Goal: Task Accomplishment & Management: Use online tool/utility

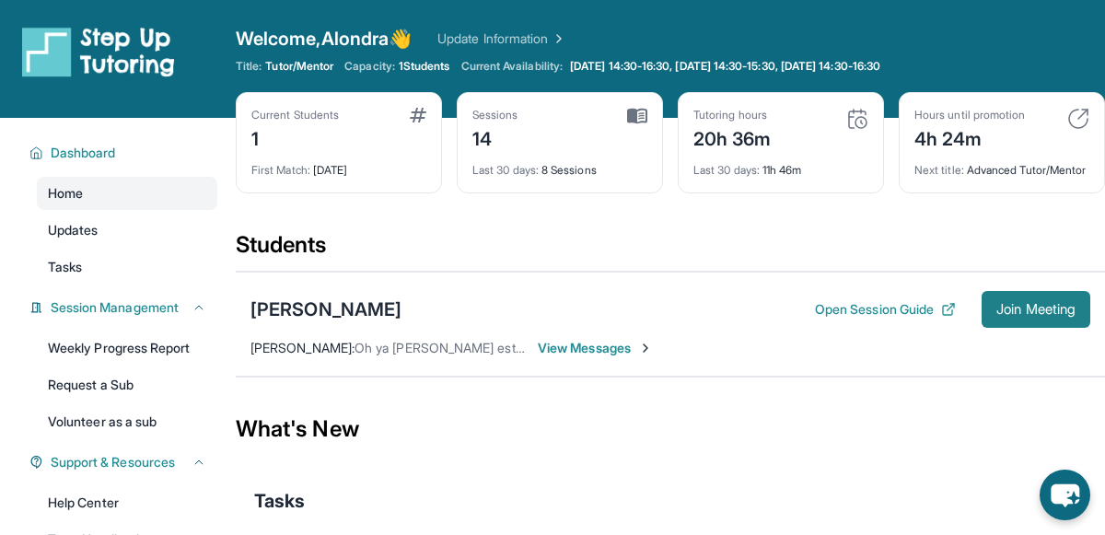
click at [1044, 315] on span "Join Meeting" at bounding box center [1036, 309] width 79 height 11
click at [886, 319] on button "Open Session Guide" at bounding box center [885, 309] width 141 height 18
click at [1059, 313] on button "Join Meeting" at bounding box center [1036, 309] width 109 height 37
click at [1010, 328] on button "Join Meeting" at bounding box center [1036, 309] width 109 height 37
